Goal: Task Accomplishment & Management: Manage account settings

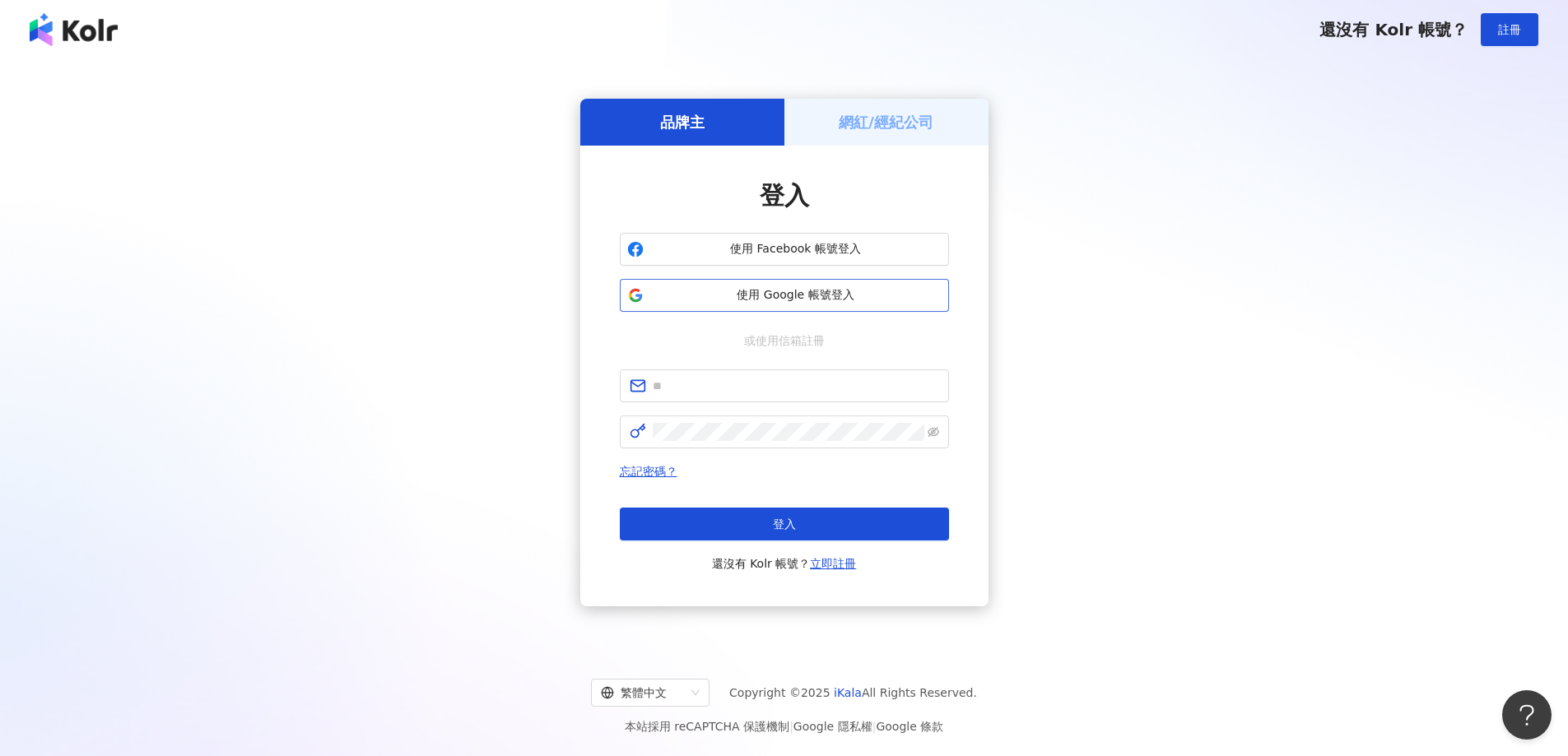
click at [766, 297] on span "使用 Google 帳號登入" at bounding box center [796, 295] width 291 height 16
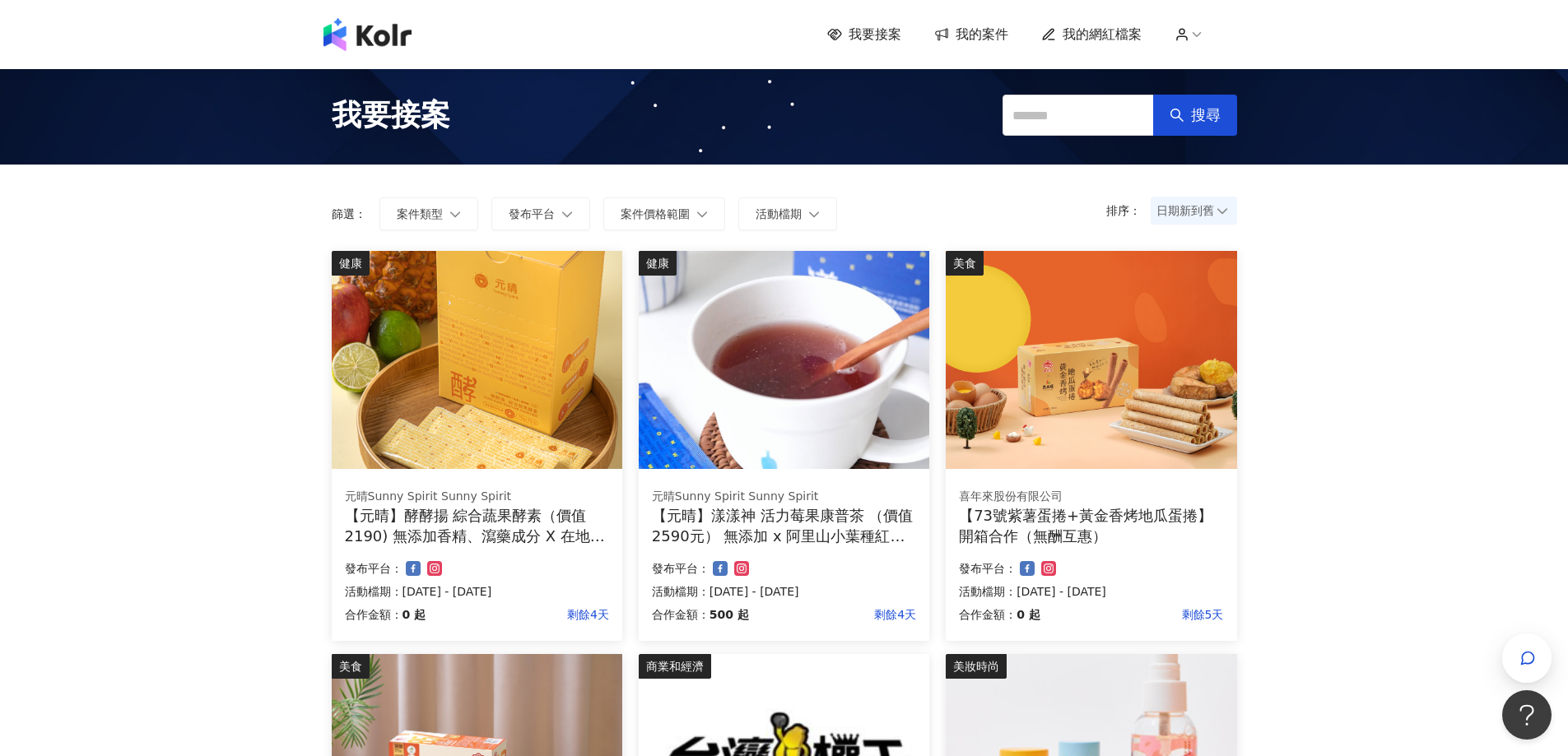
click at [969, 35] on span "我的案件" at bounding box center [982, 34] width 53 height 18
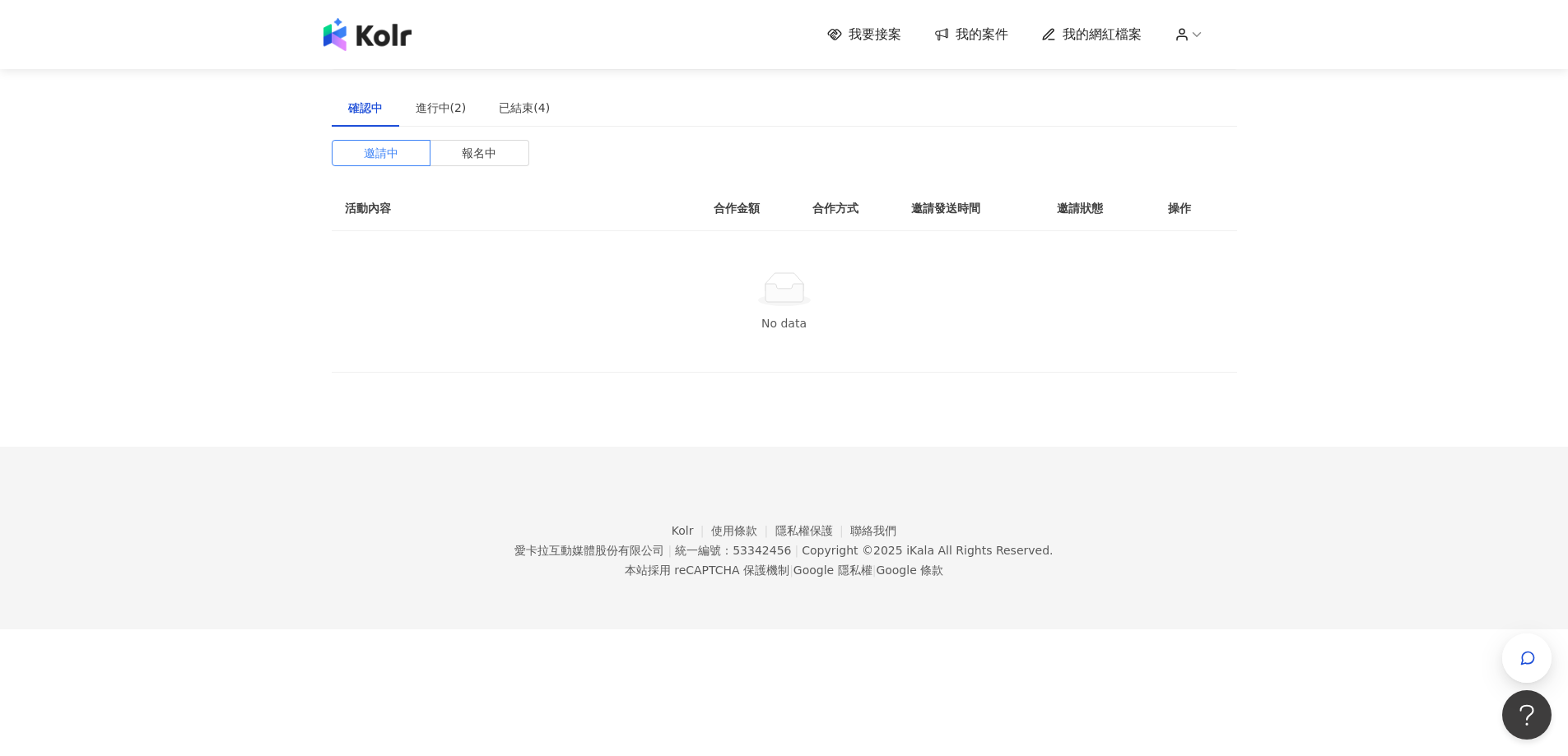
click at [959, 27] on link "我的案件" at bounding box center [971, 34] width 74 height 18
click at [465, 109] on div "進行中(2)" at bounding box center [441, 108] width 84 height 38
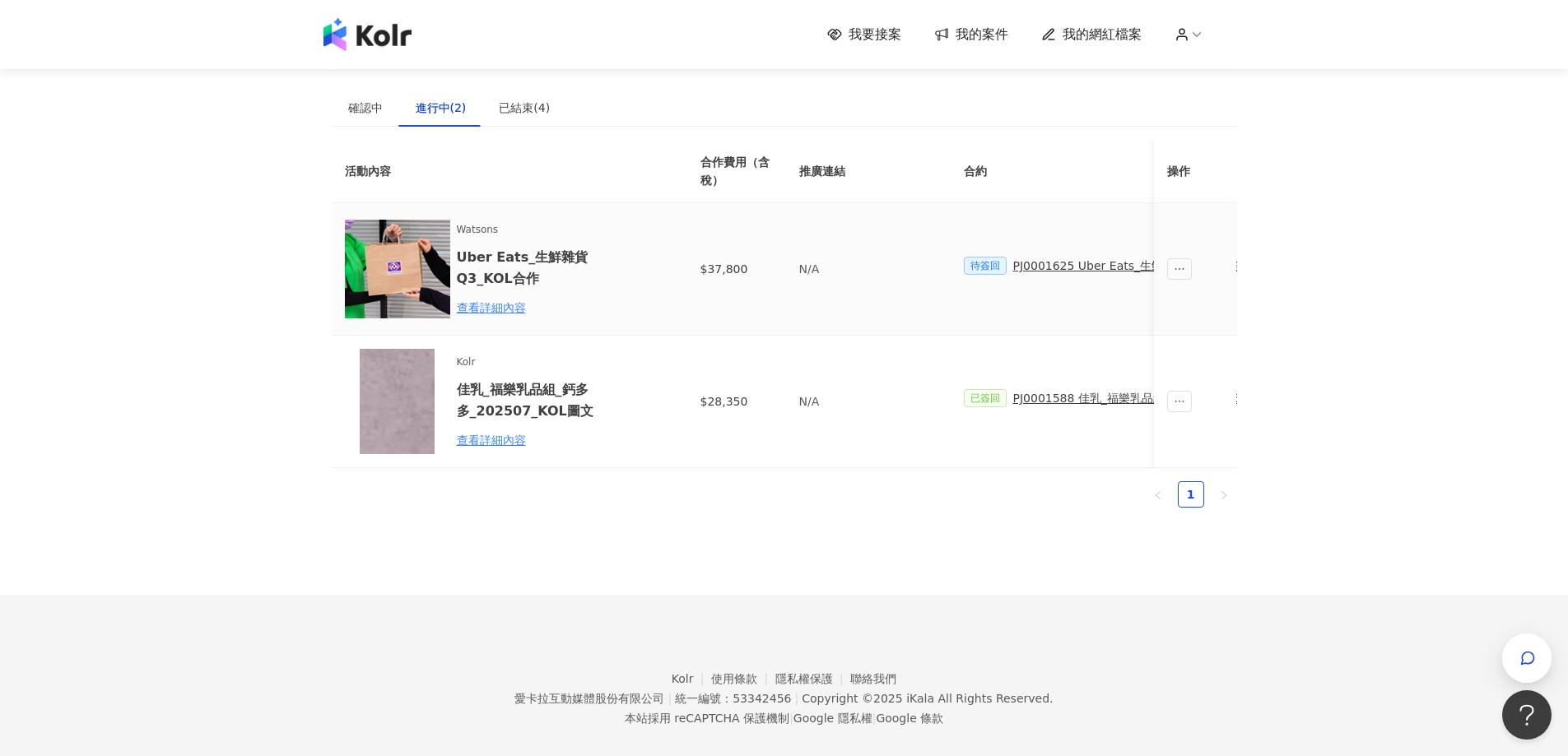
click at [1070, 268] on div "PJ0001625 Uber Eats_生鮮雜貨Q3_KOL合作" at bounding box center [1134, 265] width 241 height 18
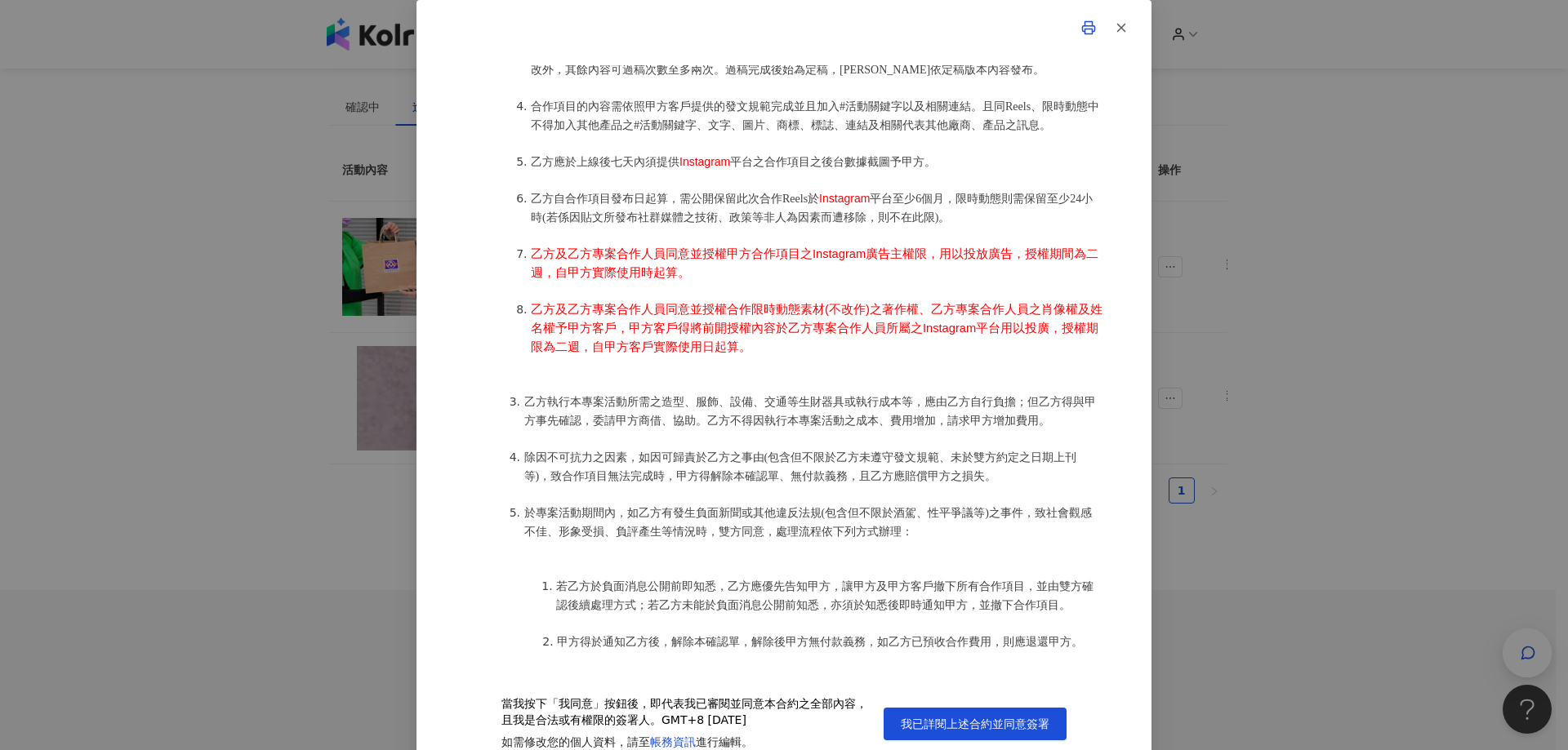
scroll to position [1062, 0]
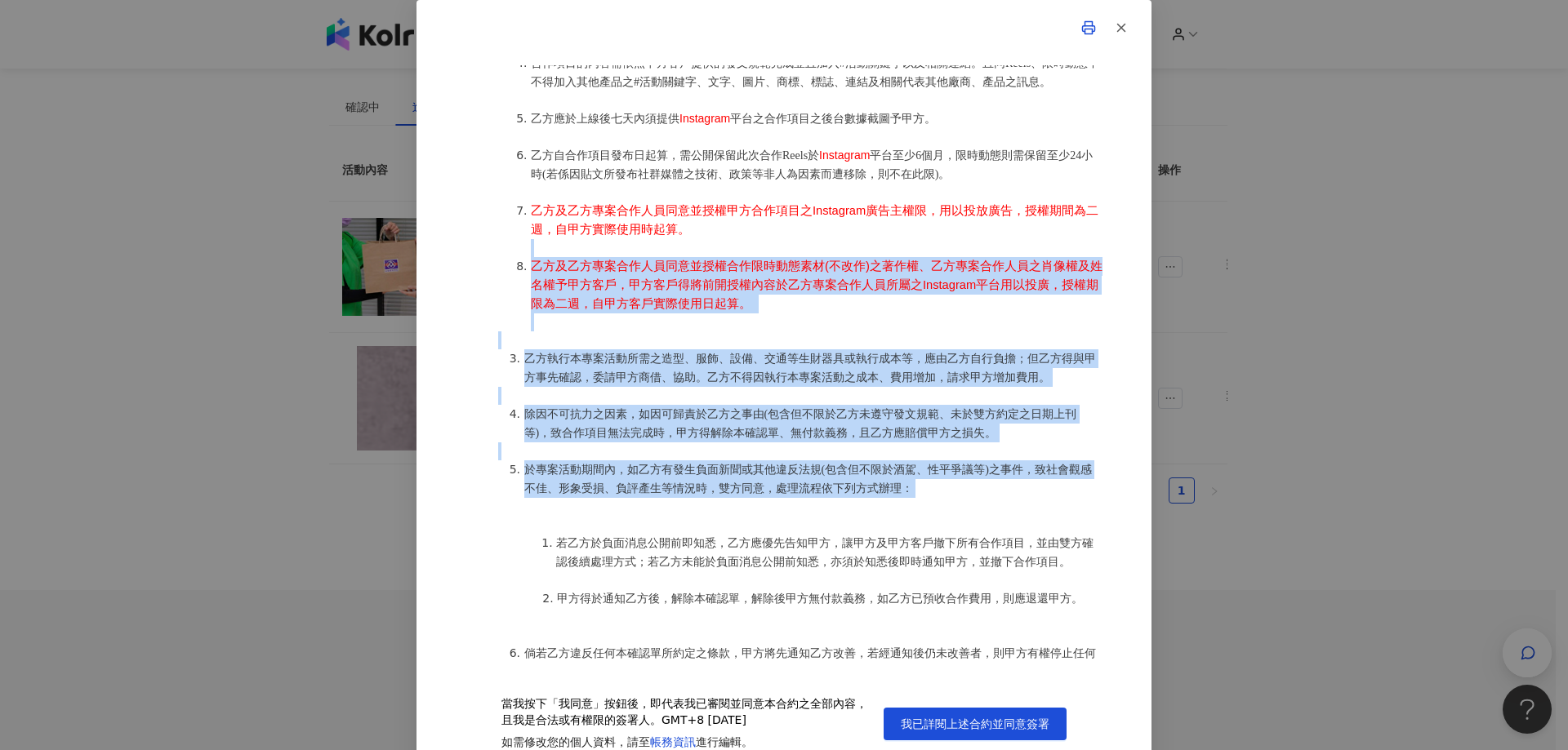
drag, startPoint x: 626, startPoint y: 275, endPoint x: 925, endPoint y: 537, distance: 397.5
click at [925, 537] on ol "丹丹貓創意行銷(以下簡稱乙方)保證有權簽署本確認單，簽署後即表示上列專案合作人員接受與愛[PERSON_NAME]互動媒體股份有限公司(以下簡稱甲方)簽署之活…" at bounding box center [784, 653] width 637 height 1751
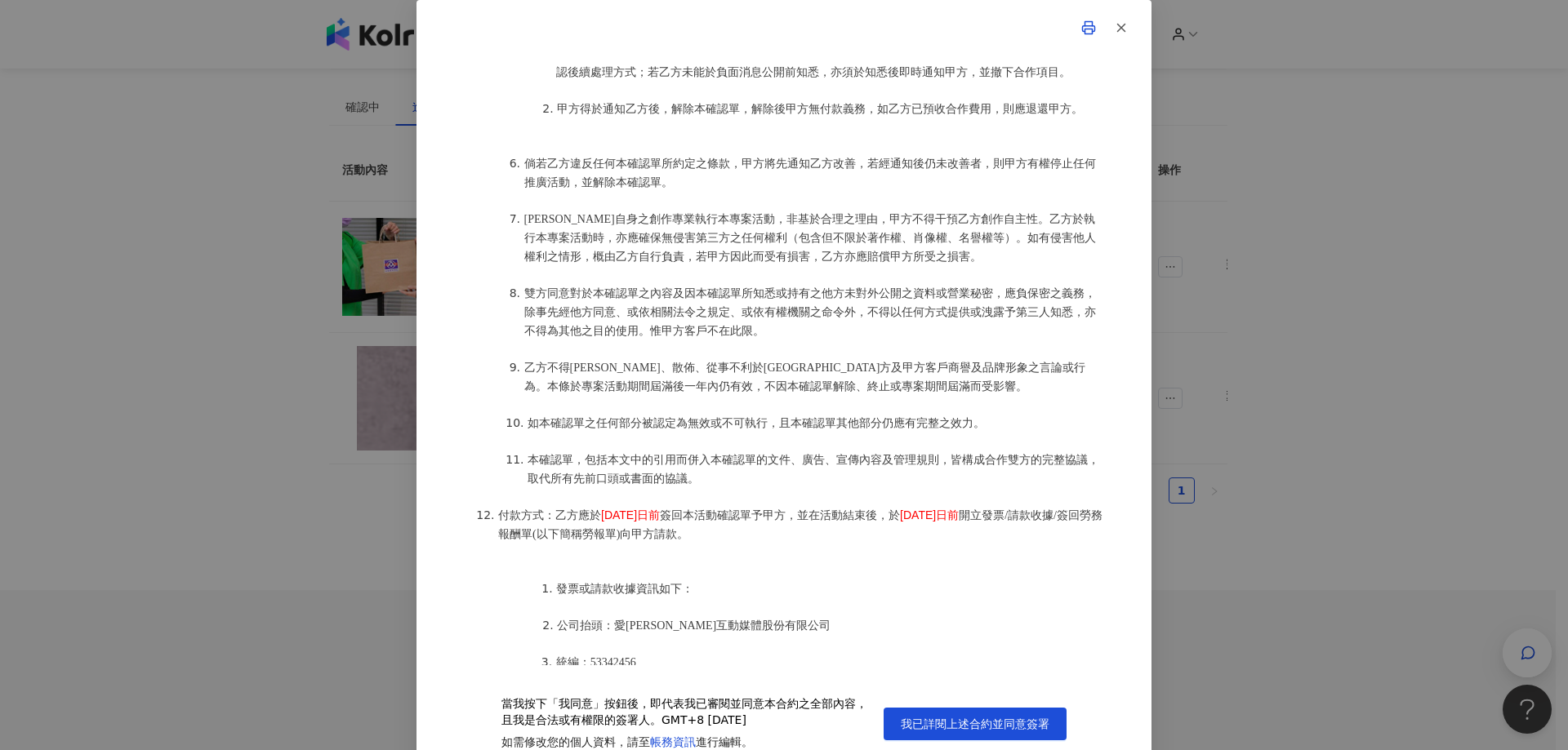
scroll to position [1633, 0]
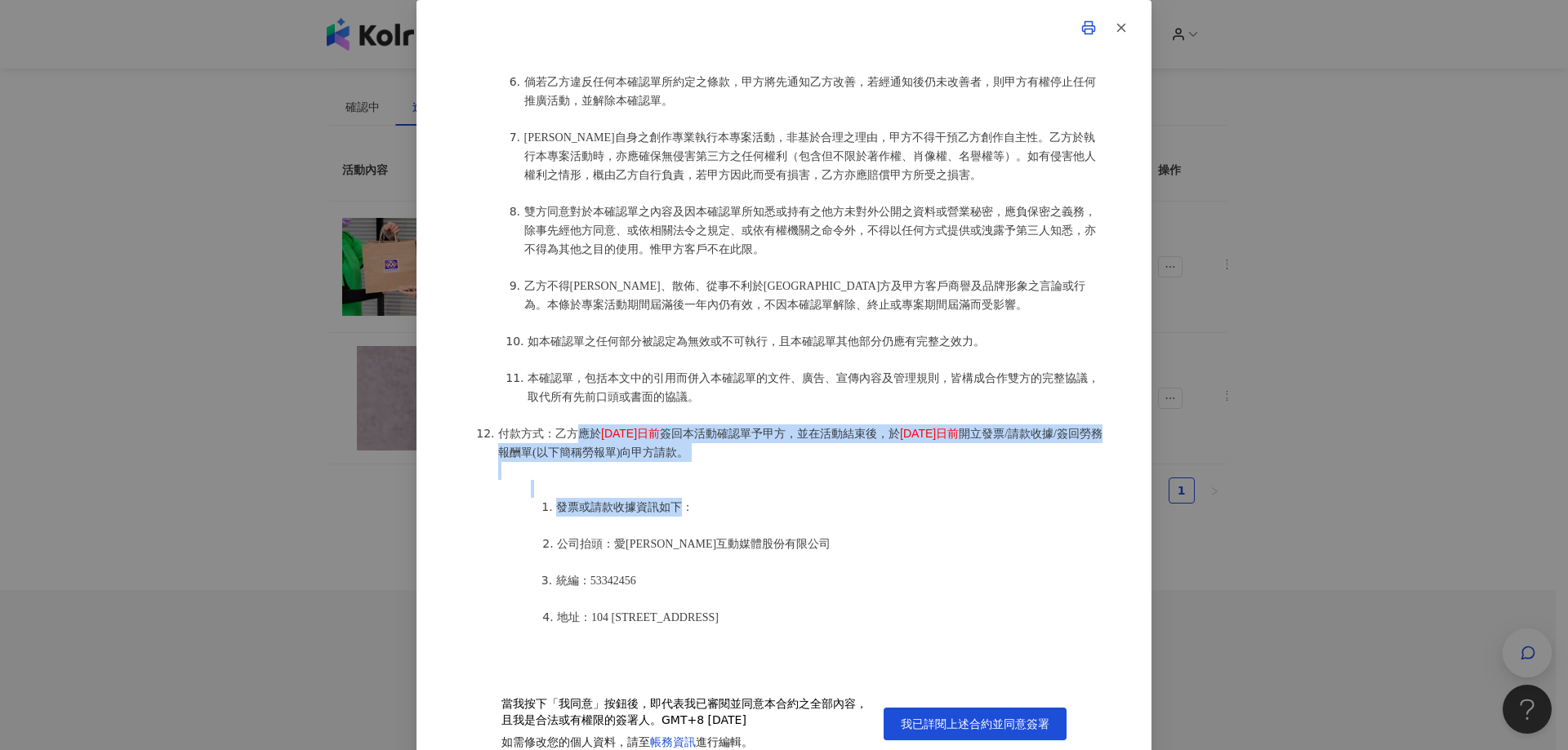
drag, startPoint x: 573, startPoint y: 454, endPoint x: 686, endPoint y: 530, distance: 136.2
click at [679, 532] on ol "丹丹貓創意行銷(以下簡稱乙方)保證有權簽署本確認單，簽署後即表示上列專案合作人員接受與愛[PERSON_NAME]互動媒體股份有限公司(以下簡稱甲方)簽署之活…" at bounding box center [784, 82] width 637 height 1751
click at [878, 519] on ol "發票或請款收據資訊如下： 公司抬頭：愛[PERSON_NAME]互動媒體股份有限公司 統編：53342456 地址：[STREET_ADDRESS]8樓" at bounding box center [800, 562] width 604 height 165
drag, startPoint x: 534, startPoint y: 453, endPoint x: 817, endPoint y: 500, distance: 286.9
click at [808, 501] on ol "丹丹貓創意行銷(以下簡稱乙方)保證有權簽署本確認單，簽署後即表示上列專案合作人員接受與愛[PERSON_NAME]互動媒體股份有限公司(以下簡稱甲方)簽署之活…" at bounding box center [784, 82] width 637 height 1751
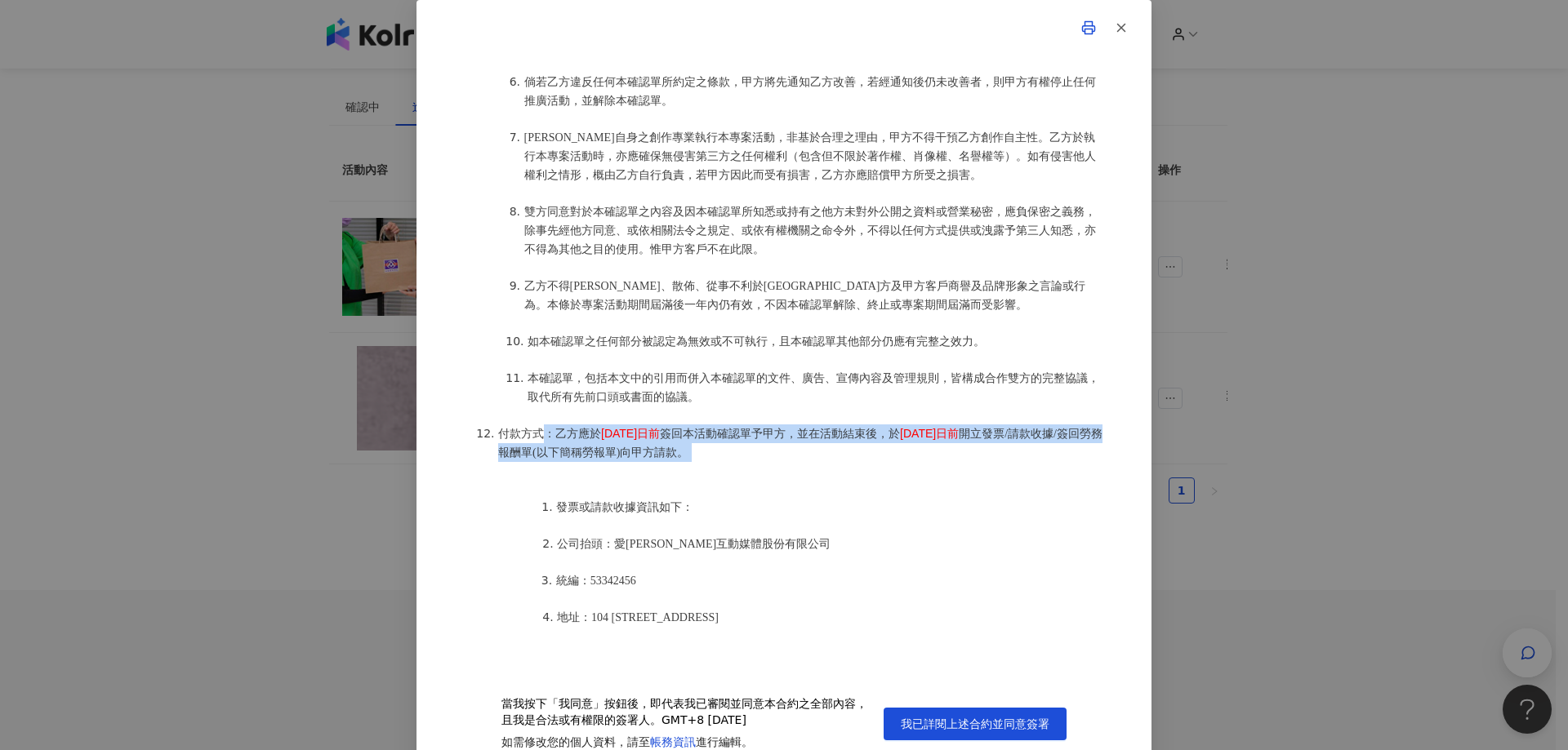
drag, startPoint x: 820, startPoint y: 500, endPoint x: 831, endPoint y: 505, distance: 12.1
click at [822, 500] on ol "丹丹貓創意行銷(以下簡稱乙方)保證有權簽署本確認單，簽署後即表示上列專案合作人員接受與愛[PERSON_NAME]互動媒體股份有限公司(以下簡稱甲方)簽署之活…" at bounding box center [784, 82] width 637 height 1751
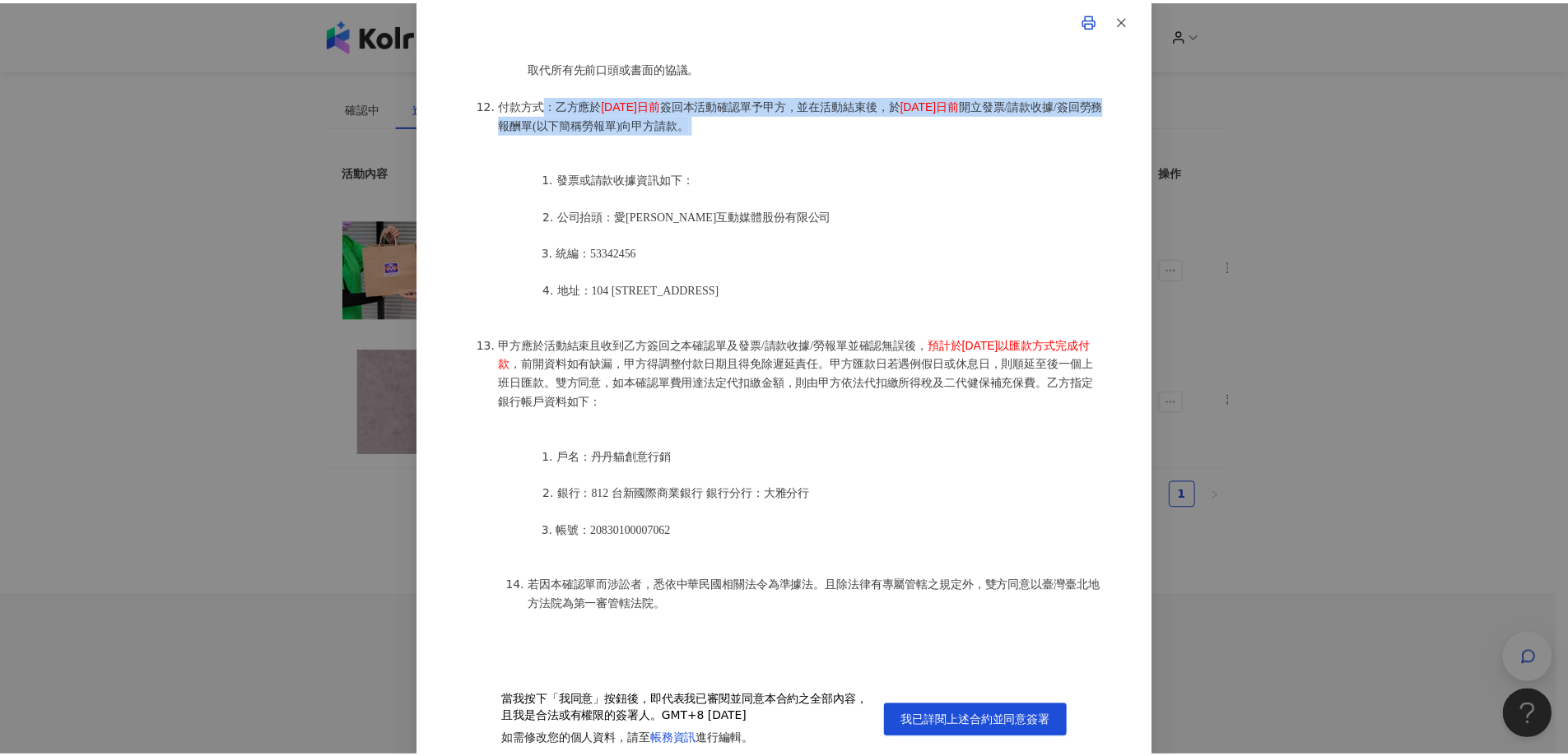
scroll to position [12, 0]
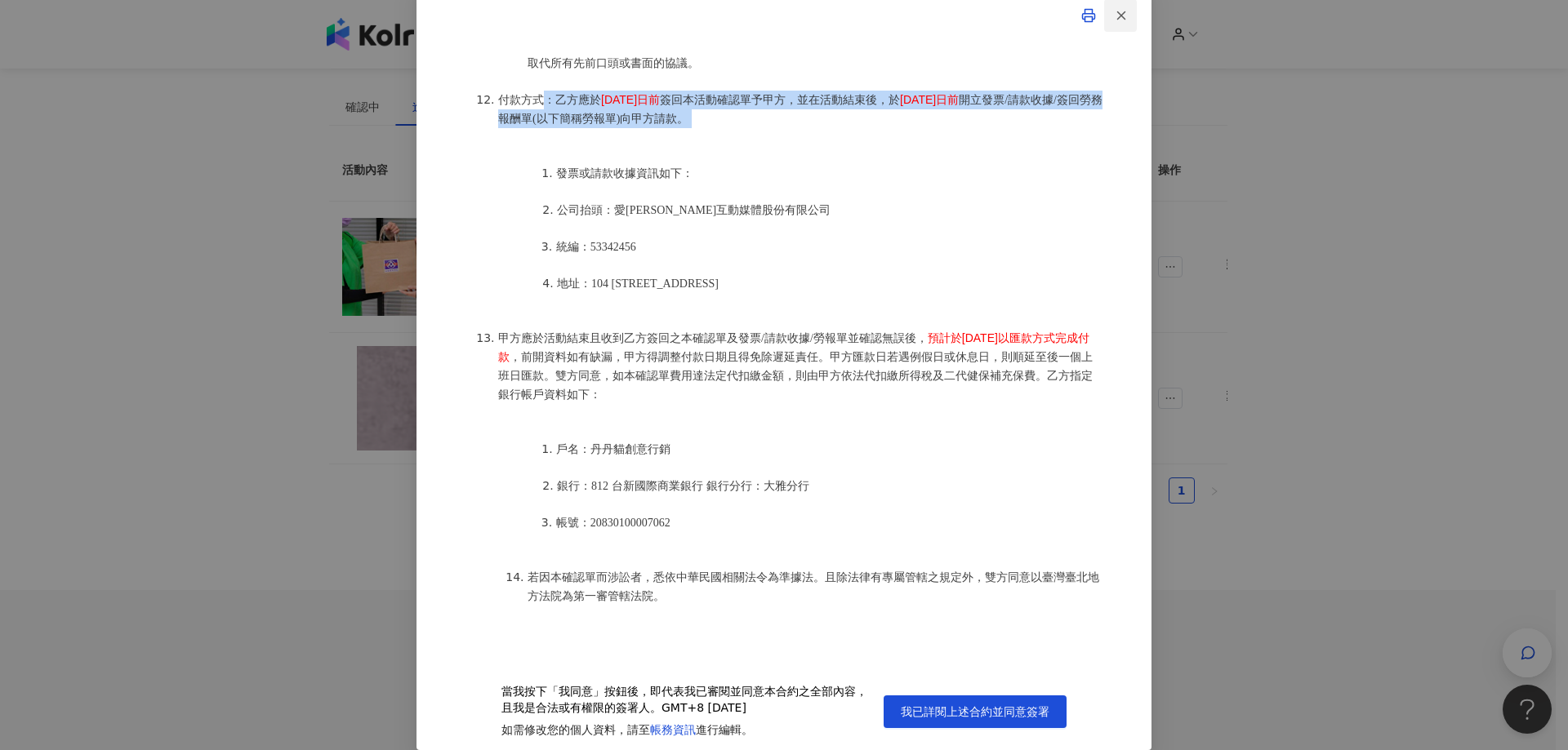
click at [1114, 10] on icon "button" at bounding box center [1121, 15] width 15 height 15
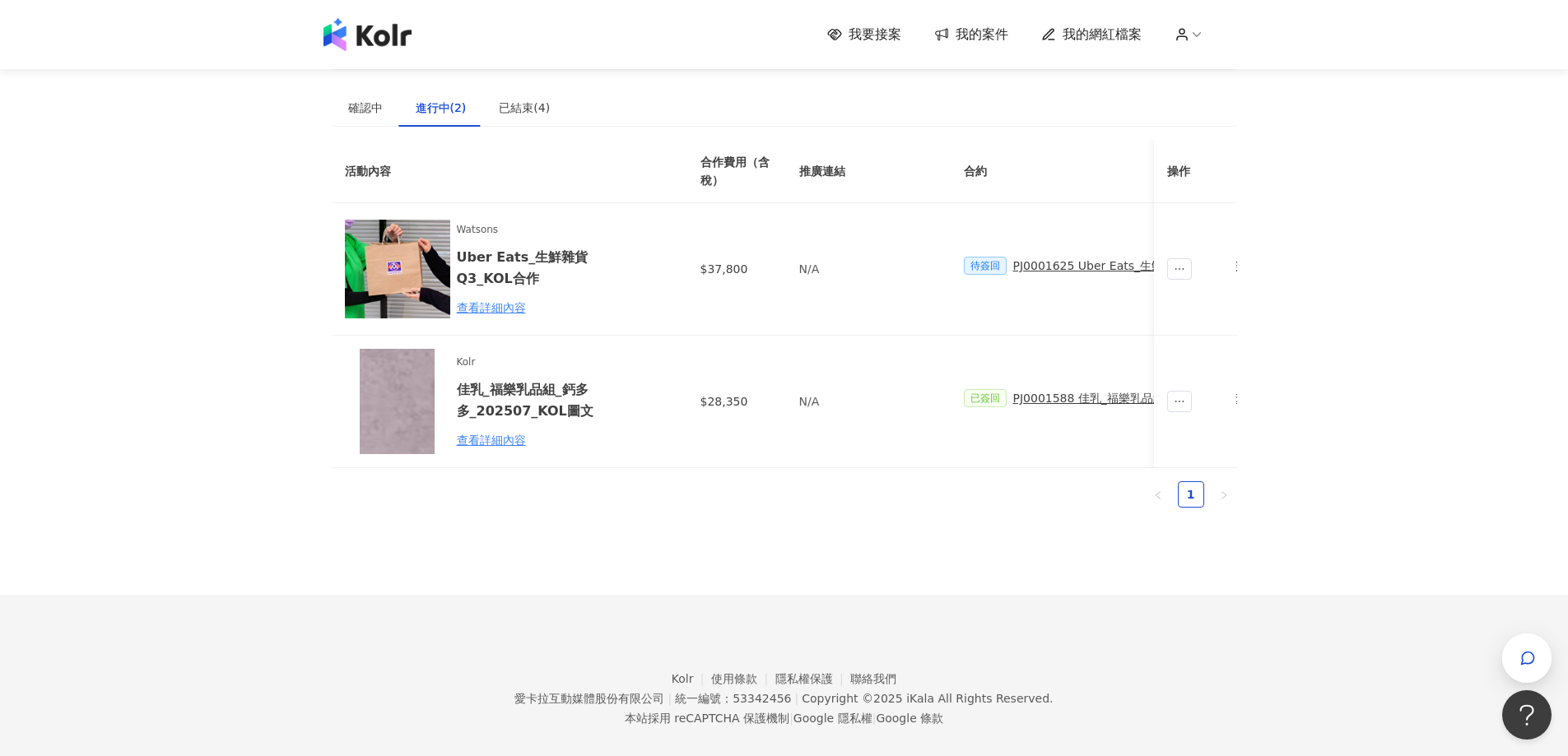
click at [1187, 33] on icon at bounding box center [1181, 34] width 15 height 15
click at [1238, 70] on link "帳戶設定" at bounding box center [1236, 65] width 46 height 13
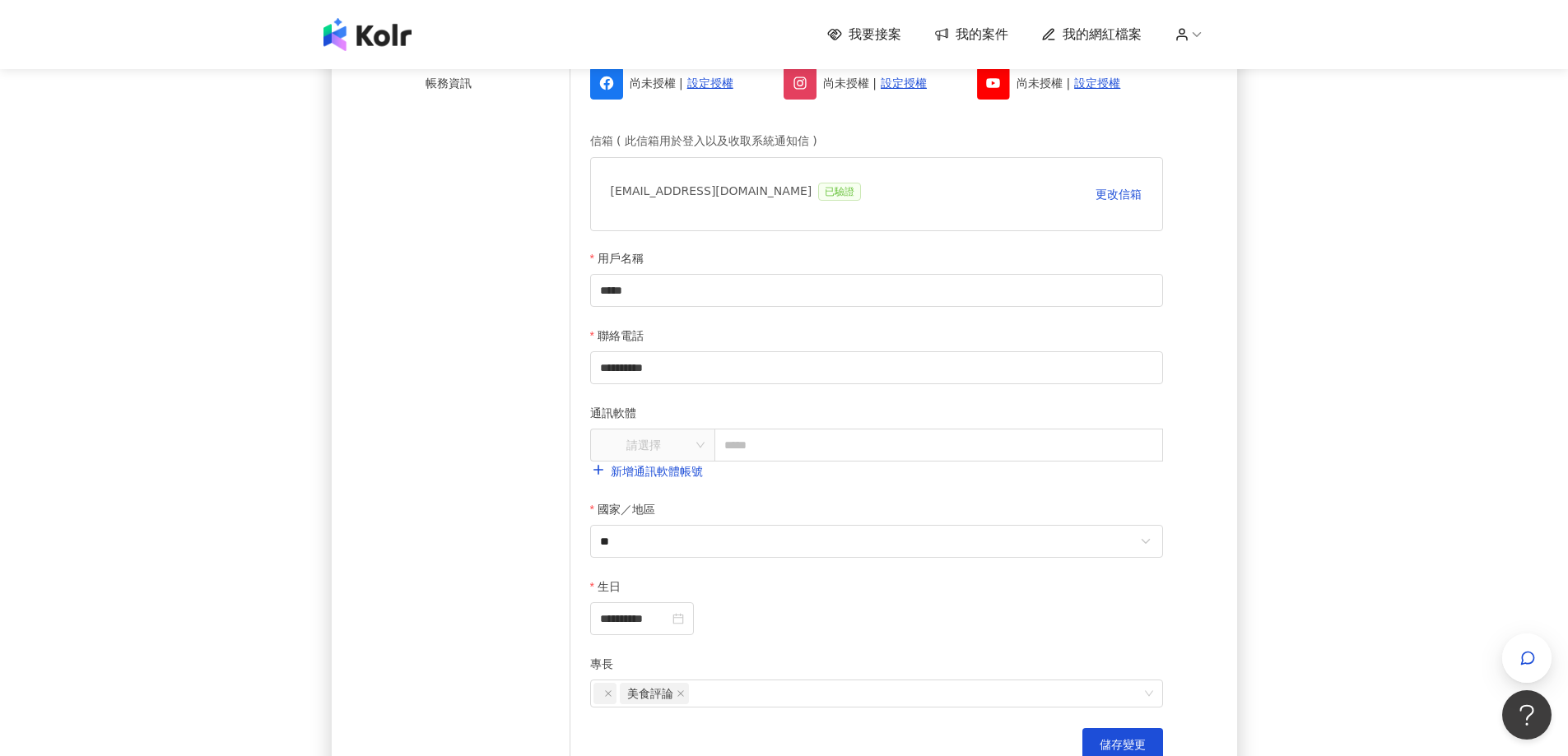
scroll to position [576, 0]
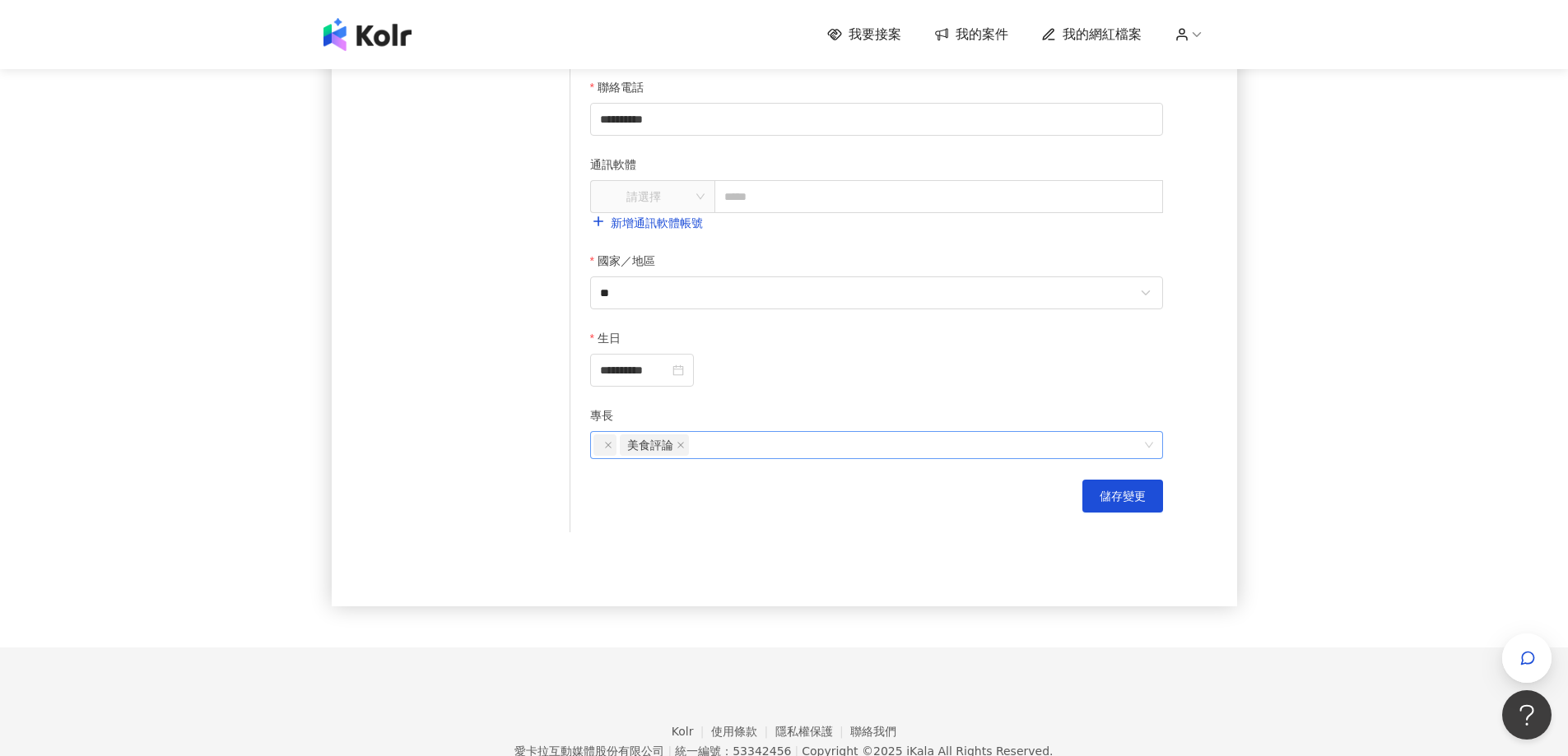
drag, startPoint x: 840, startPoint y: 444, endPoint x: 986, endPoint y: 443, distance: 146.0
click at [847, 444] on div "美食評論" at bounding box center [868, 445] width 549 height 25
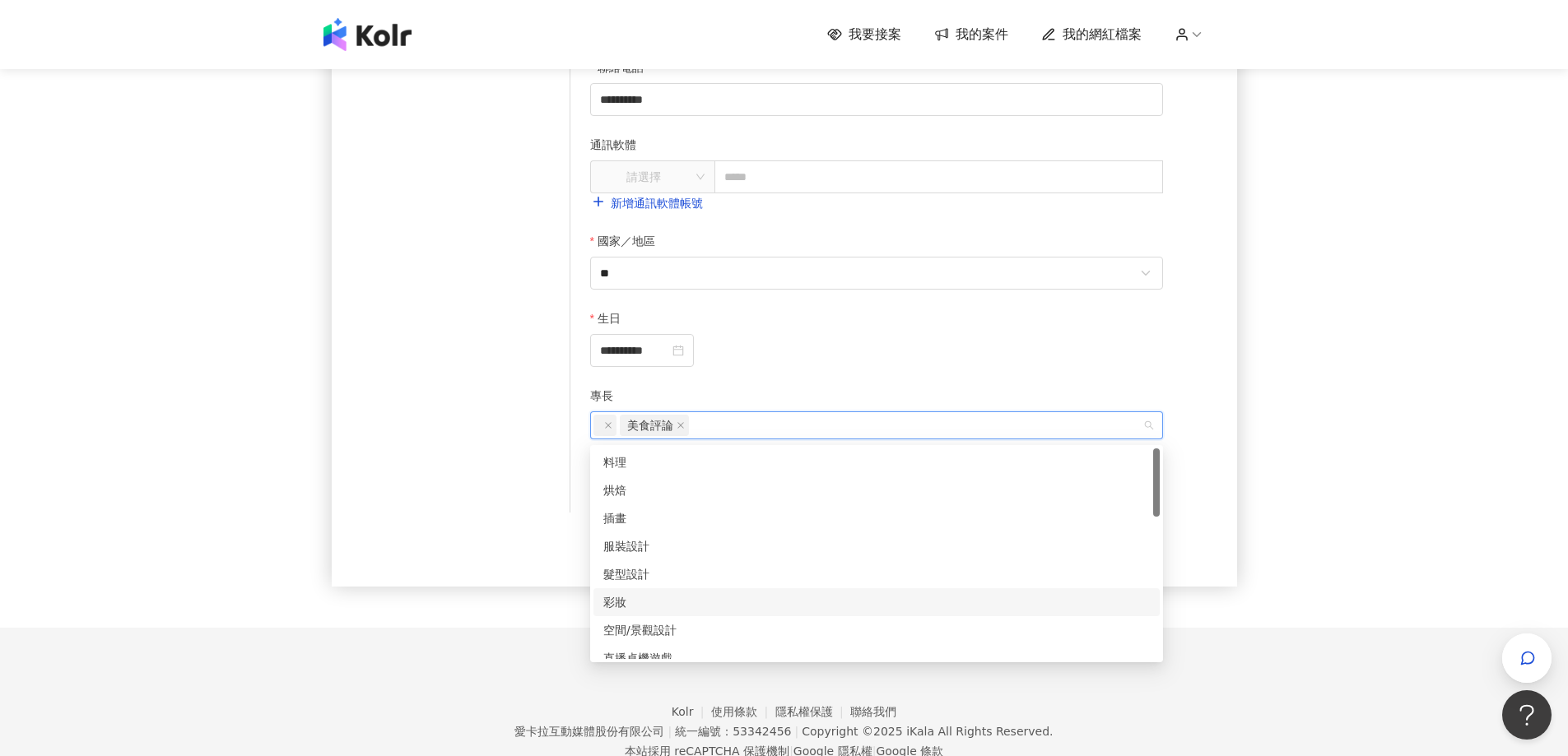
scroll to position [569, 0]
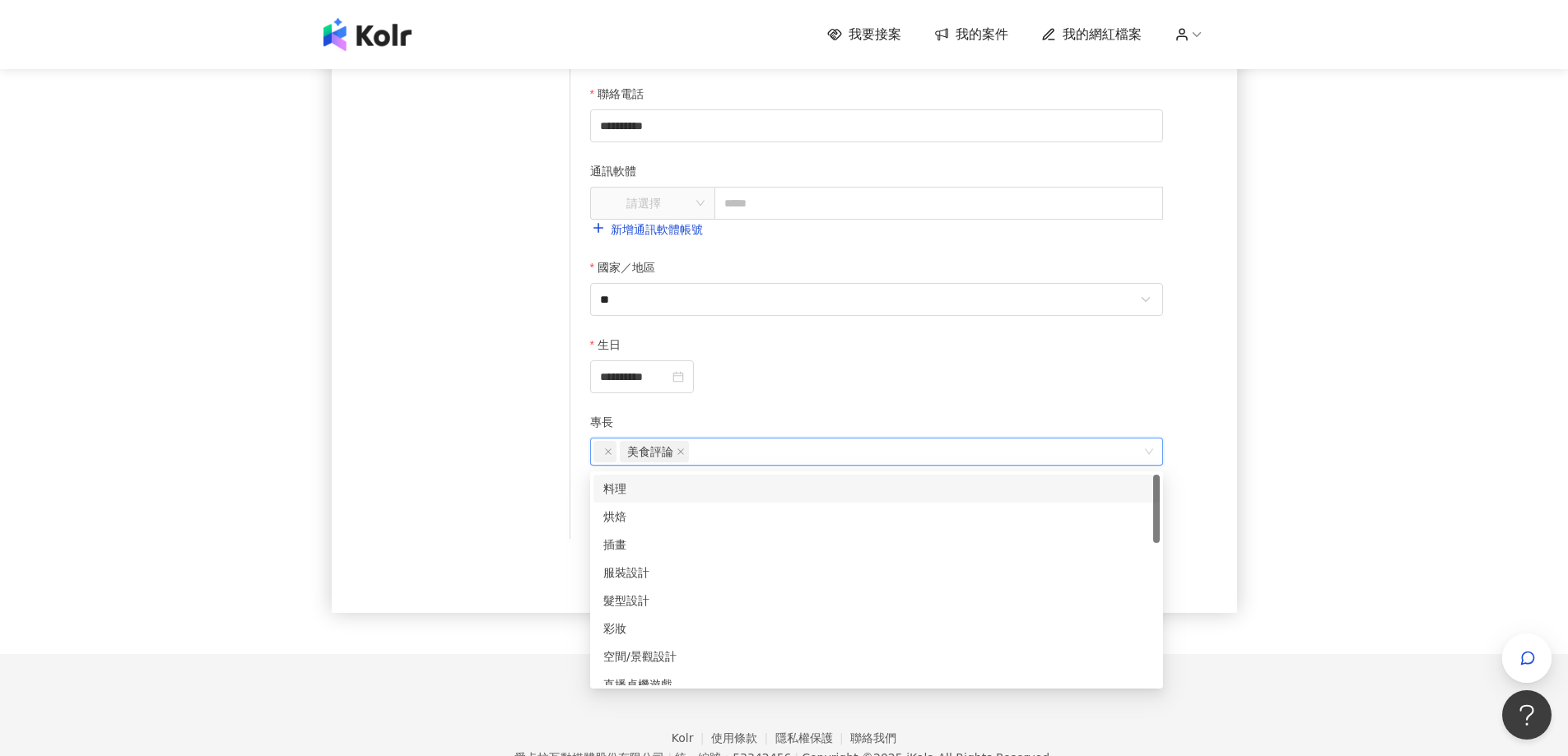
click at [1314, 406] on div "**********" at bounding box center [784, 75] width 1568 height 1158
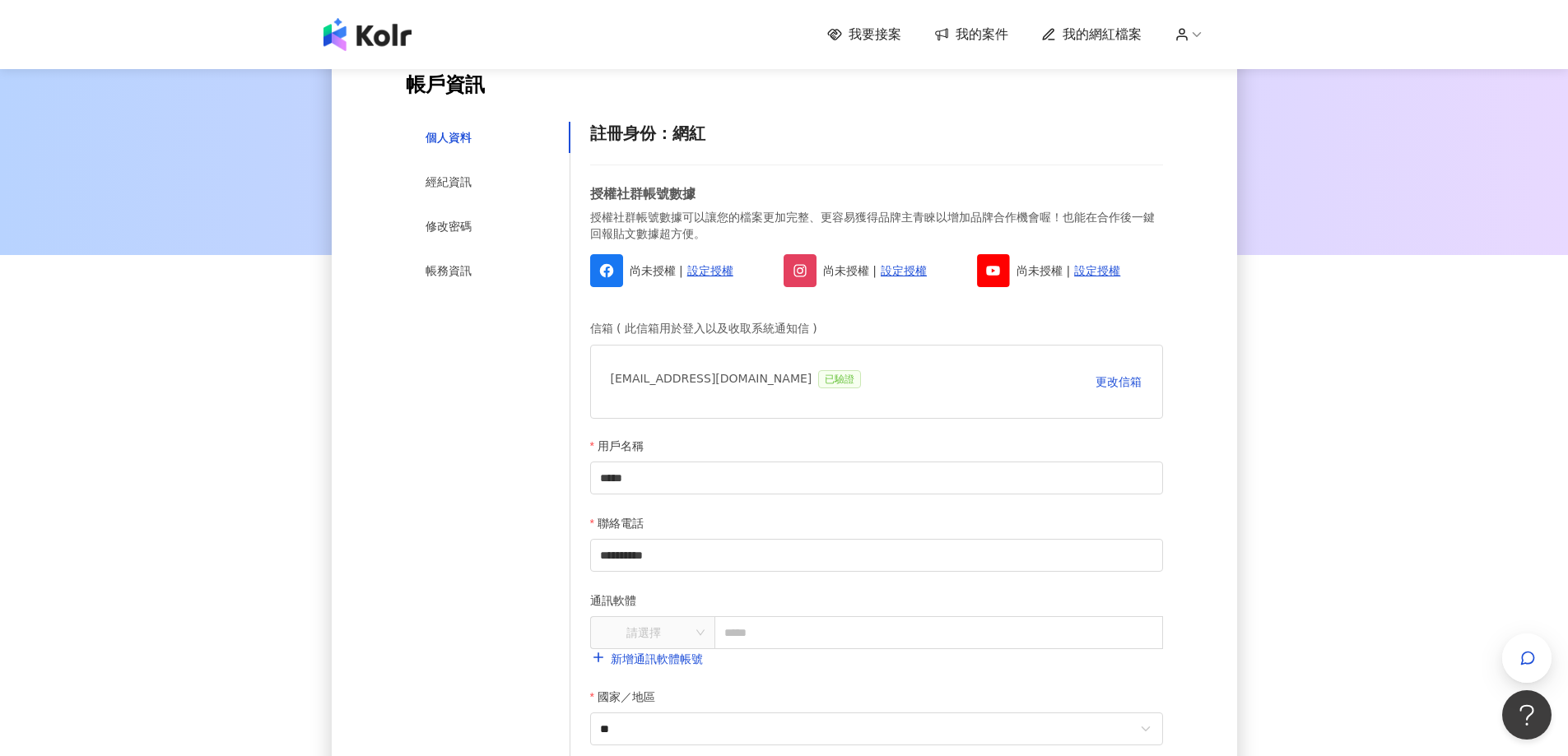
scroll to position [76, 0]
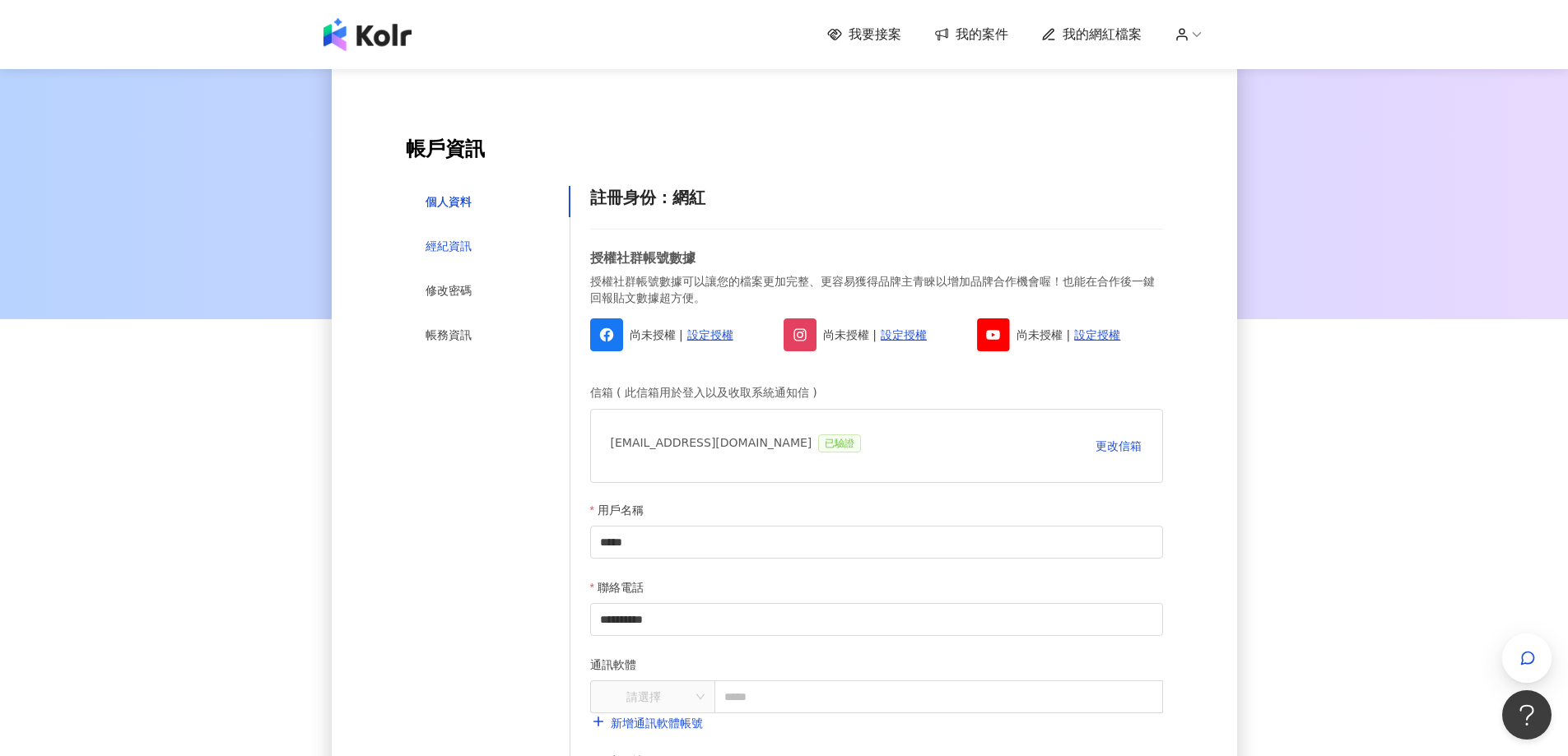
click at [437, 251] on div "經紀資訊" at bounding box center [449, 245] width 46 height 18
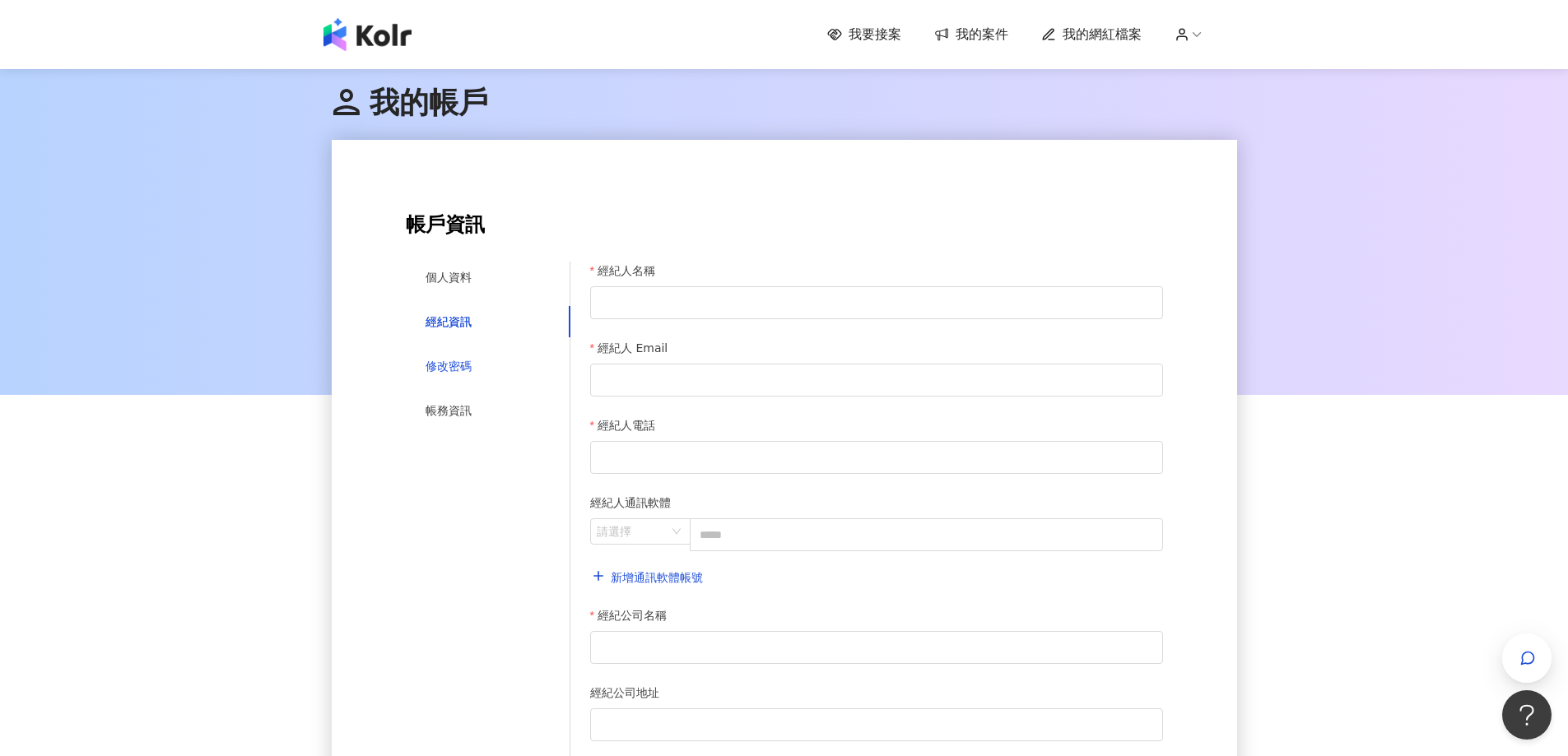
click at [453, 372] on div "修改密碼" at bounding box center [449, 366] width 46 height 18
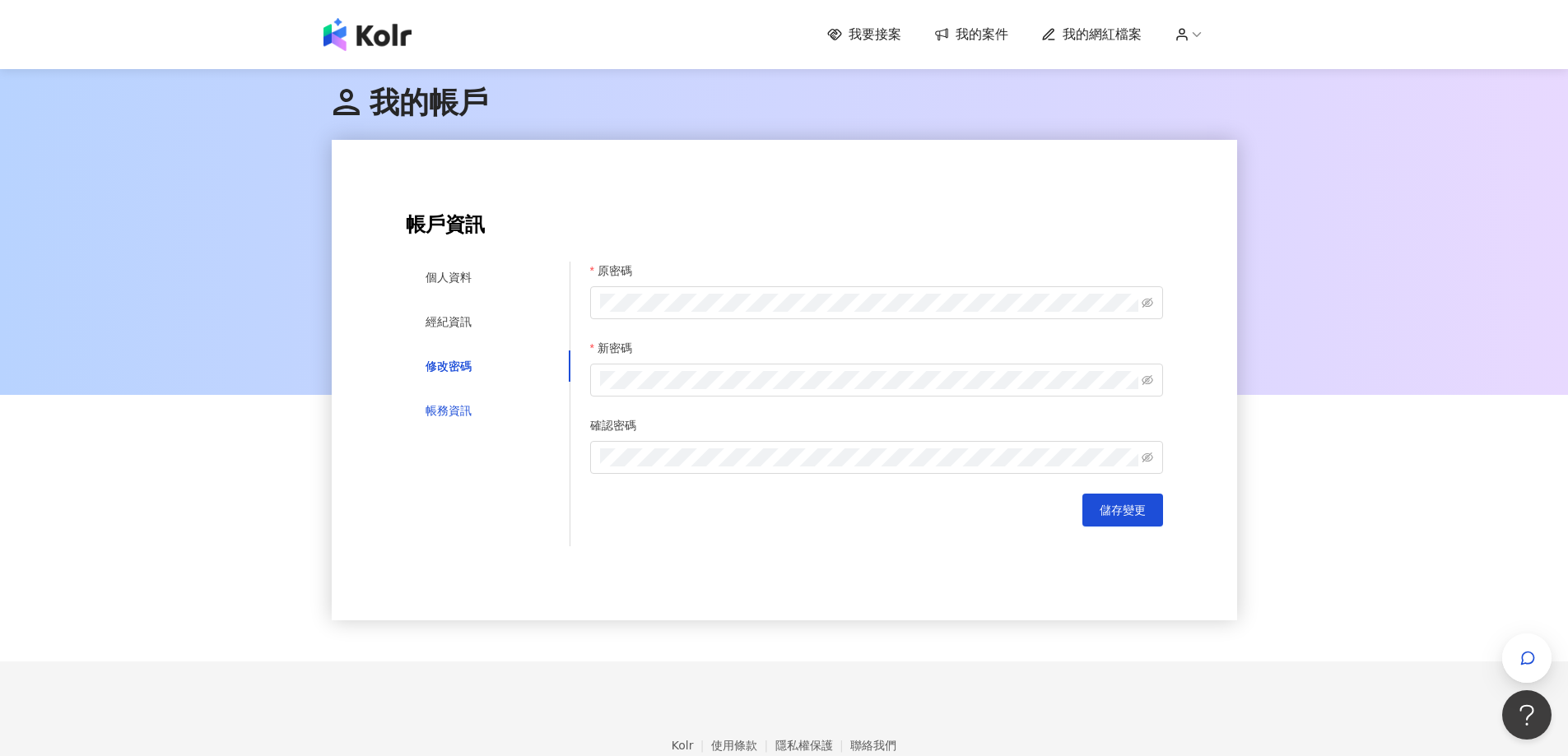
click at [448, 412] on div "帳務資訊" at bounding box center [449, 410] width 46 height 18
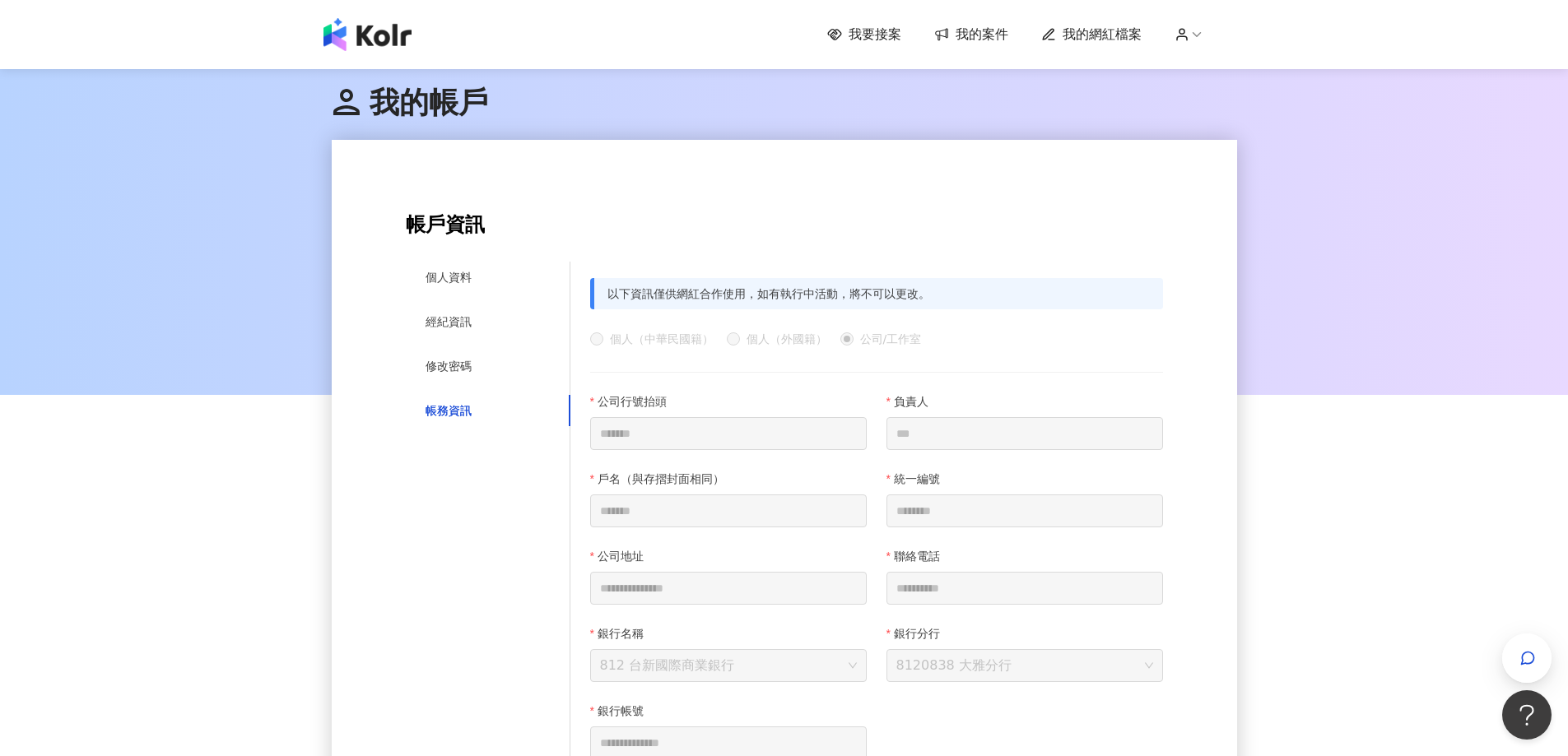
click at [998, 37] on span "我的案件" at bounding box center [982, 34] width 53 height 18
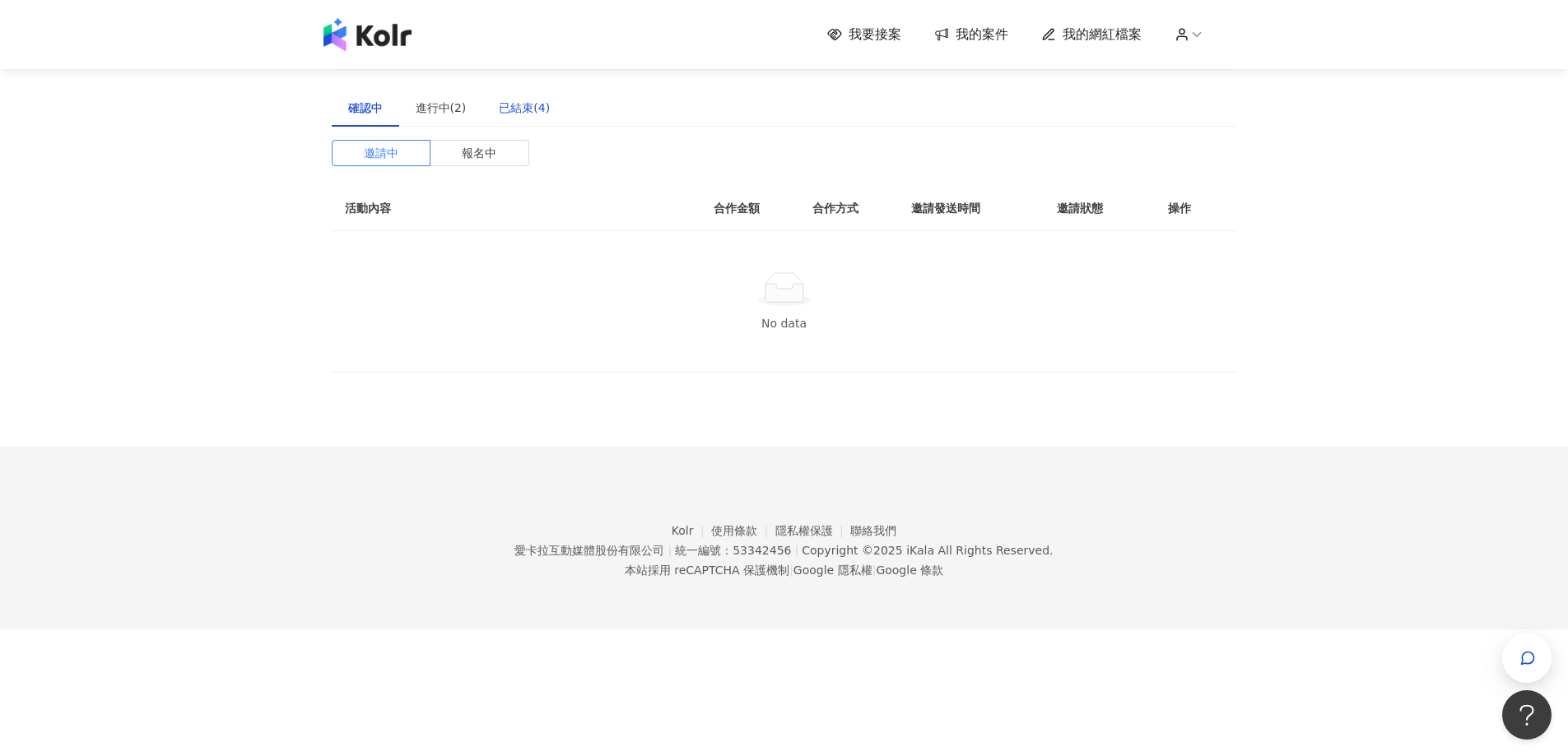
click at [511, 115] on div "已結束(4)" at bounding box center [524, 108] width 51 height 18
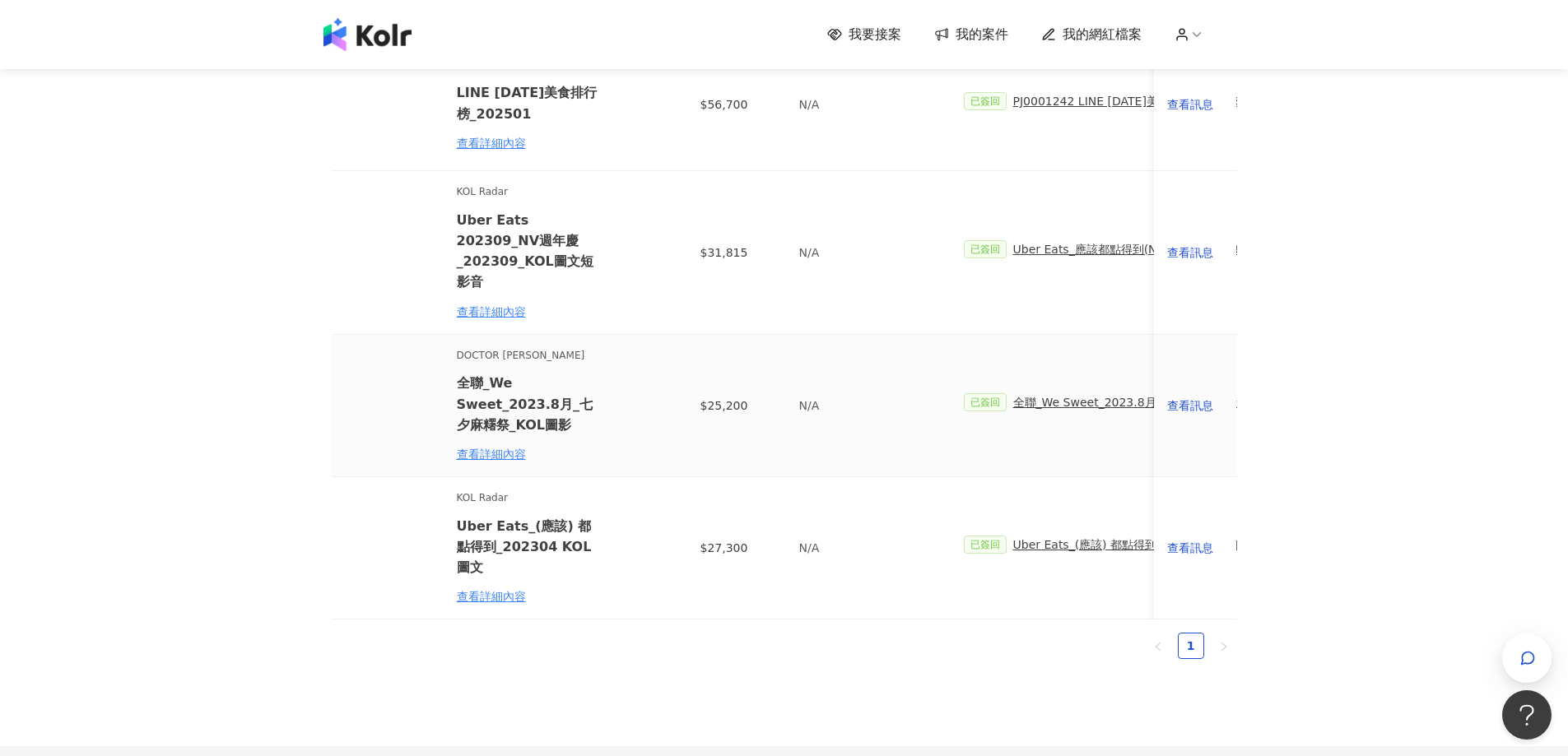
scroll to position [247, 0]
